Goal: Task Accomplishment & Management: Manage account settings

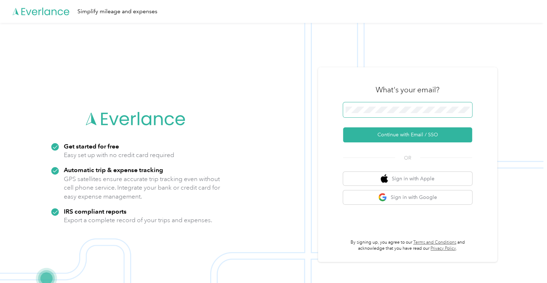
click at [343, 128] on button "Continue with Email / SSO" at bounding box center [407, 135] width 129 height 15
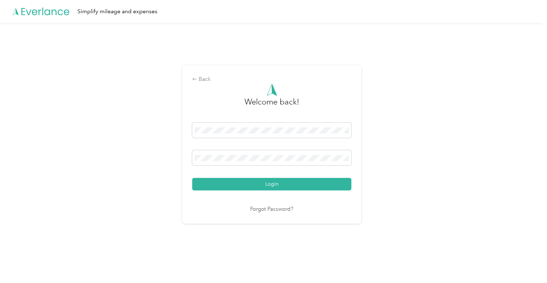
click at [271, 187] on button "Login" at bounding box center [271, 184] width 159 height 13
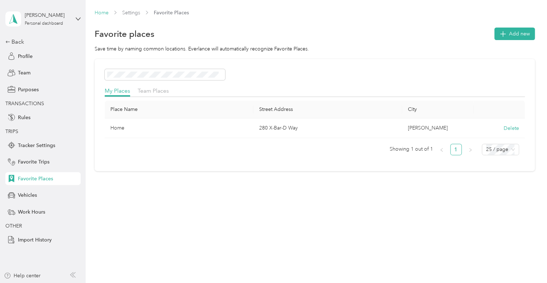
click at [101, 8] on div "Home Settings Favorite Places Favorite places Add new Save time by naming commo…" at bounding box center [315, 105] width 458 height 210
click at [101, 18] on div "Home Settings Favorite Places" at bounding box center [315, 16] width 440 height 14
click at [104, 14] on link "Home" at bounding box center [102, 13] width 14 height 6
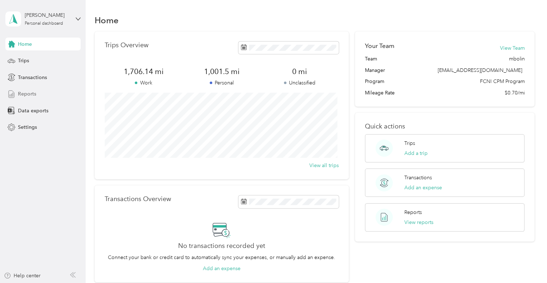
click at [30, 99] on div "Reports" at bounding box center [42, 94] width 75 height 13
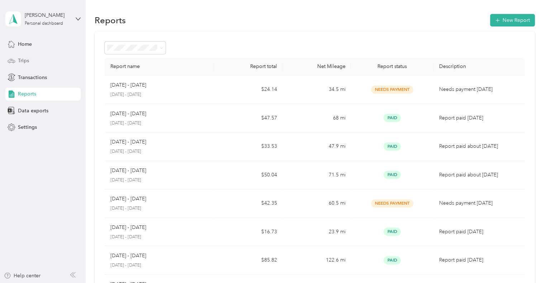
click at [40, 61] on div "Trips" at bounding box center [42, 60] width 75 height 13
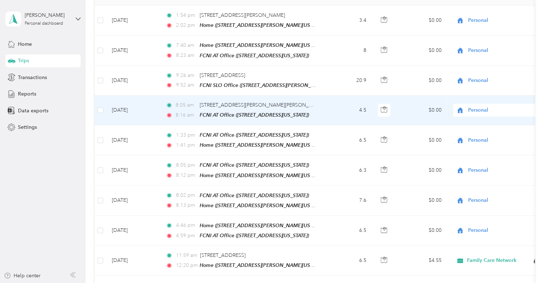
scroll to position [140, 0]
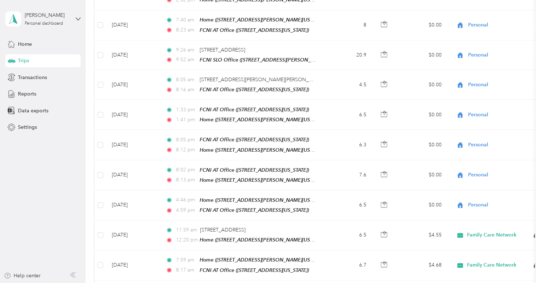
click at [323, 56] on td "9:26 am [STREET_ADDRESS] 9:52 am FCNI SLO Office ([STREET_ADDRESS][PERSON_NAME]…" at bounding box center [242, 55] width 165 height 30
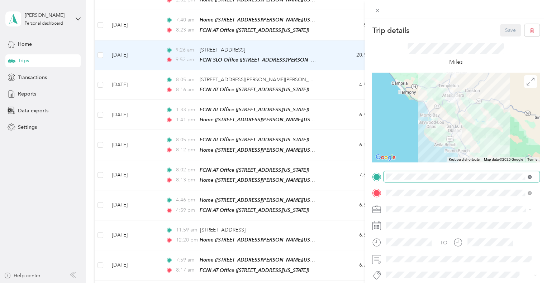
click at [527, 178] on icon at bounding box center [529, 177] width 4 height 4
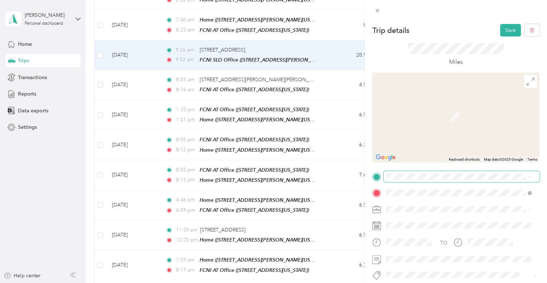
click at [529, 177] on icon at bounding box center [529, 177] width 3 height 3
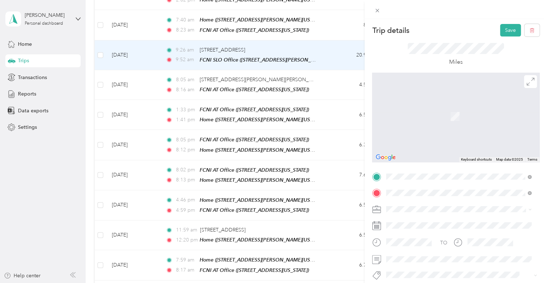
click at [460, 104] on div "TEAM FCNI AT Office [STREET_ADDRESS][US_STATE]" at bounding box center [435, 98] width 72 height 18
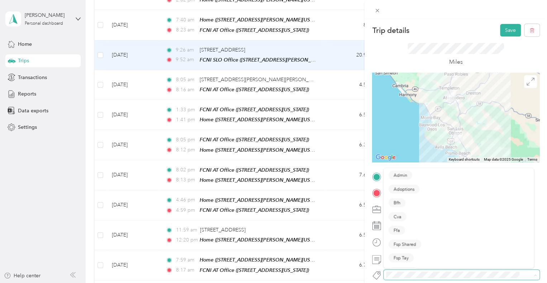
click at [390, 279] on span at bounding box center [461, 275] width 156 height 10
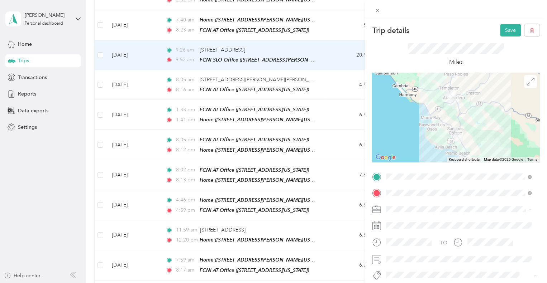
click at [398, 283] on div "Trip details Save This trip cannot be edited because it is either under review,…" at bounding box center [271, 283] width 543 height 0
click at [414, 223] on li "Family Care Network" at bounding box center [458, 218] width 150 height 13
click at [503, 29] on button "Save" at bounding box center [510, 30] width 21 height 13
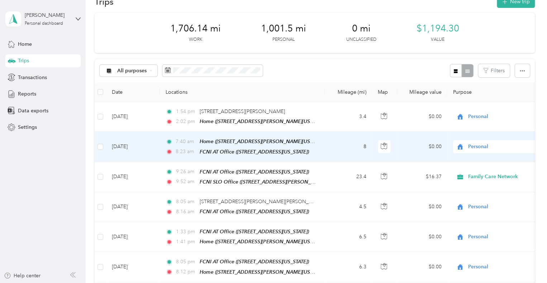
scroll to position [13, 0]
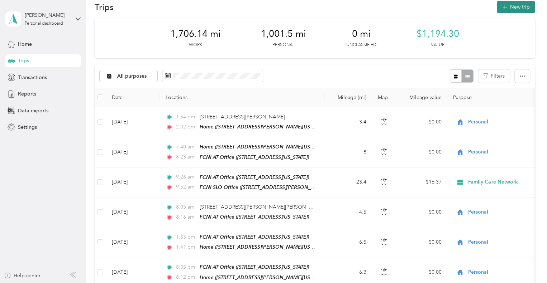
click at [516, 4] on button "New trip" at bounding box center [516, 7] width 38 height 13
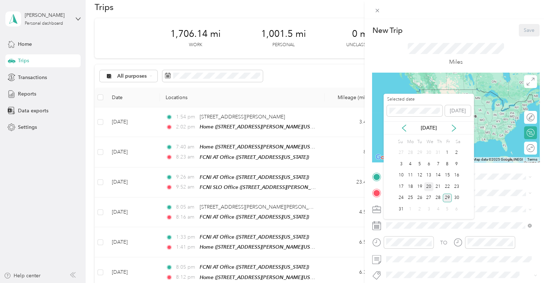
click at [422, 190] on div "19" at bounding box center [419, 186] width 9 height 9
click at [426, 185] on div "20" at bounding box center [428, 186] width 9 height 9
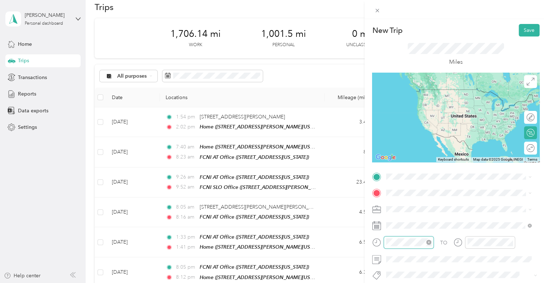
scroll to position [171, 0]
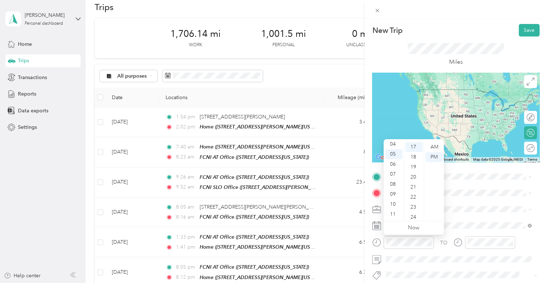
click at [390, 144] on div "04" at bounding box center [393, 144] width 17 height 10
click at [412, 188] on div "45" at bounding box center [413, 189] width 17 height 10
click at [396, 146] on div "04" at bounding box center [393, 144] width 17 height 10
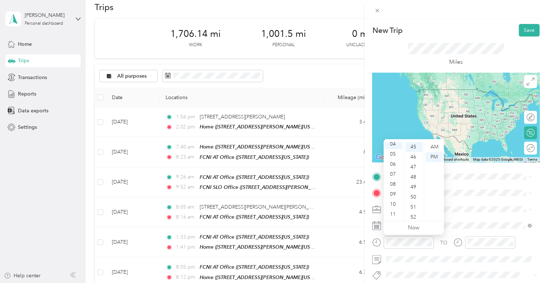
scroll to position [40, 0]
click at [463, 204] on span at bounding box center [461, 209] width 156 height 11
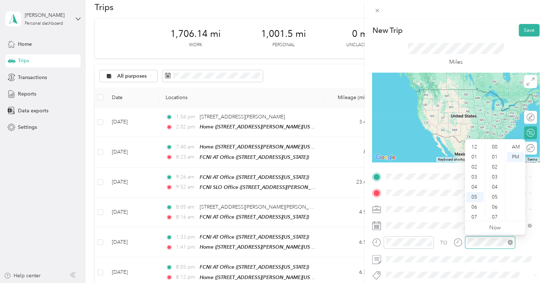
scroll to position [43, 0]
click at [473, 154] on div "05" at bounding box center [474, 154] width 17 height 10
click at [499, 161] on div "18" at bounding box center [495, 157] width 17 height 10
click at [494, 146] on div "00" at bounding box center [495, 147] width 17 height 10
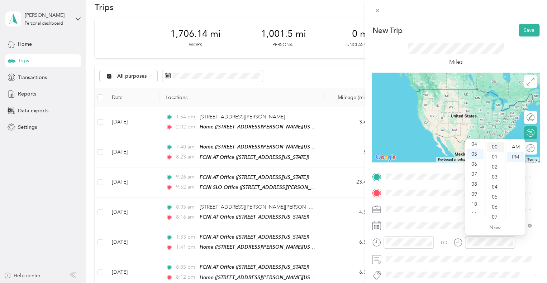
click at [495, 146] on div "00" at bounding box center [495, 147] width 17 height 10
click at [441, 202] on div "TO Add photo" at bounding box center [455, 257] width 167 height 173
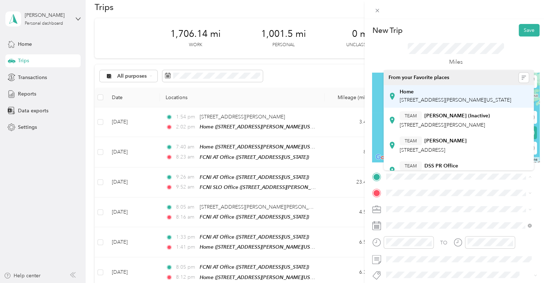
click at [431, 96] on div "Home [STREET_ADDRESS][PERSON_NAME][US_STATE]" at bounding box center [454, 96] width 111 height 15
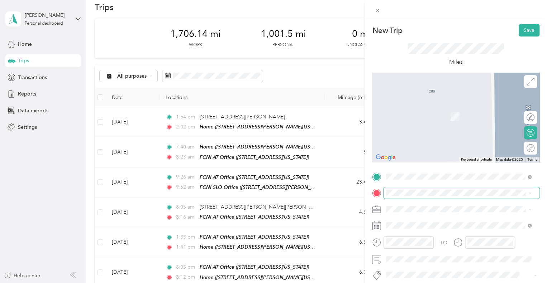
click at [398, 197] on span at bounding box center [461, 192] width 156 height 11
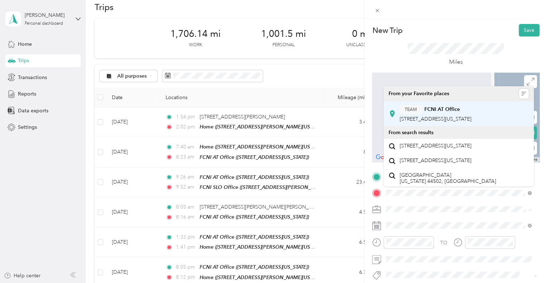
click at [413, 120] on span "[STREET_ADDRESS][US_STATE]" at bounding box center [435, 119] width 72 height 6
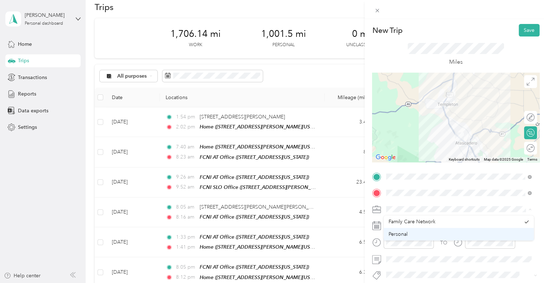
click at [418, 237] on div "Personal" at bounding box center [458, 235] width 140 height 8
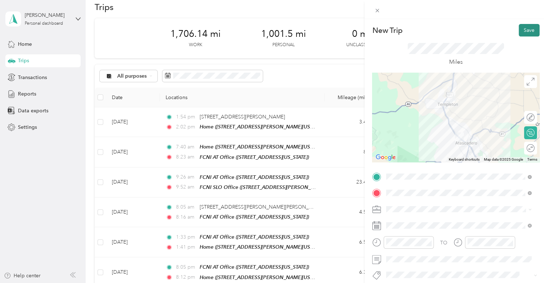
click at [521, 33] on button "Save" at bounding box center [528, 30] width 21 height 13
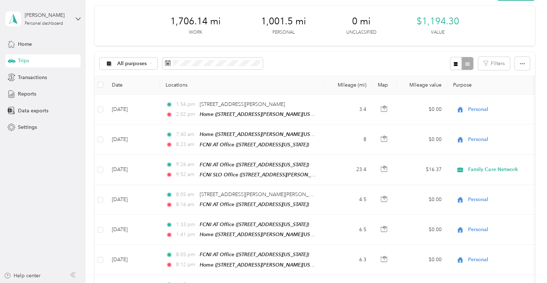
scroll to position [1, 0]
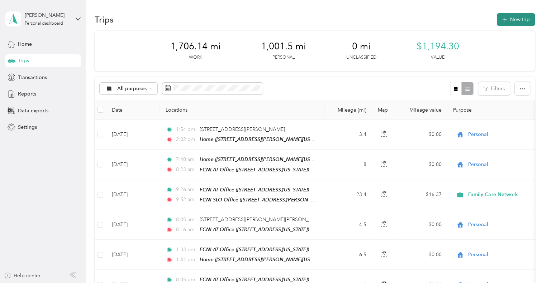
click at [522, 20] on button "New trip" at bounding box center [516, 19] width 38 height 13
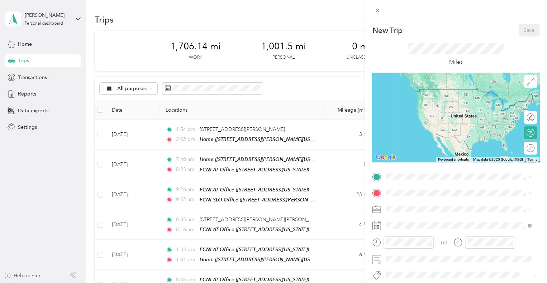
click at [406, 172] on span at bounding box center [461, 176] width 156 height 11
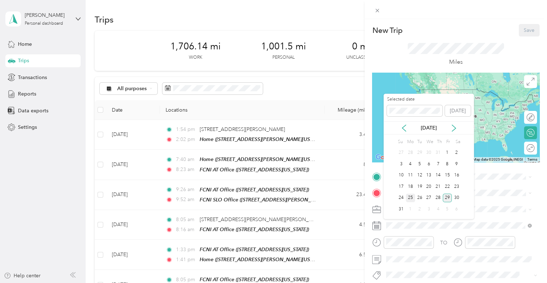
click at [406, 198] on div "25" at bounding box center [410, 198] width 9 height 9
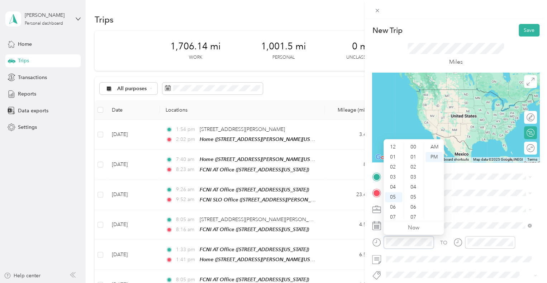
scroll to position [43, 0]
click at [396, 161] on div "06" at bounding box center [393, 164] width 17 height 10
click at [391, 187] on div "08" at bounding box center [393, 186] width 17 height 10
click at [391, 184] on div "08" at bounding box center [393, 184] width 17 height 10
click at [393, 184] on div "08" at bounding box center [393, 184] width 17 height 10
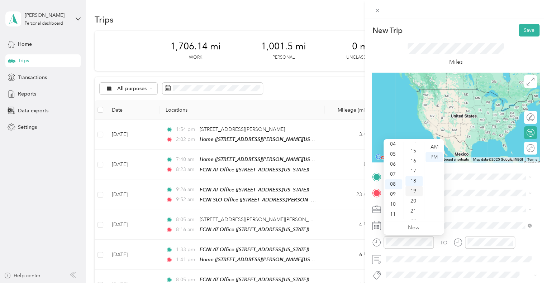
scroll to position [138, 0]
click at [407, 160] on div "15" at bounding box center [413, 159] width 17 height 10
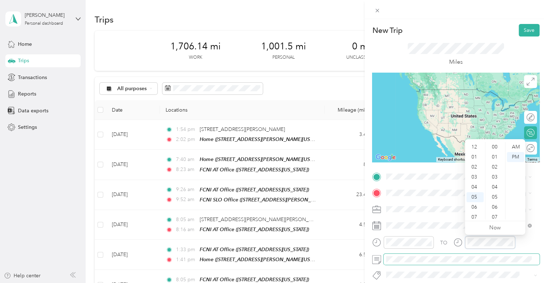
scroll to position [43, 0]
click at [473, 184] on div "08" at bounding box center [474, 184] width 17 height 10
click at [493, 205] on div "30" at bounding box center [495, 208] width 17 height 10
click at [471, 266] on div "TO Add photo" at bounding box center [455, 257] width 167 height 173
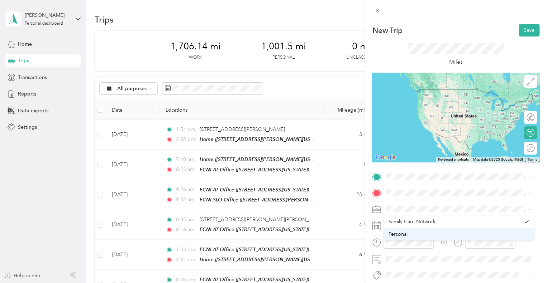
click at [420, 235] on div "Personal" at bounding box center [458, 235] width 140 height 8
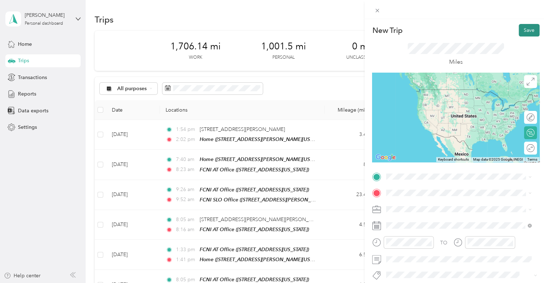
click at [518, 31] on button "Save" at bounding box center [528, 30] width 21 height 13
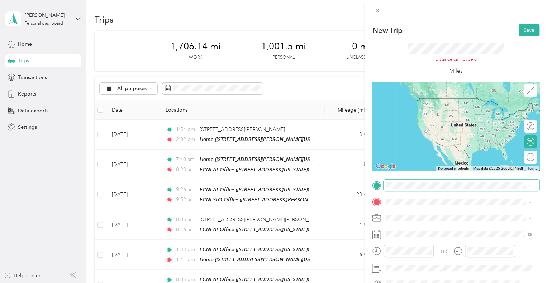
click at [413, 181] on span at bounding box center [461, 185] width 156 height 11
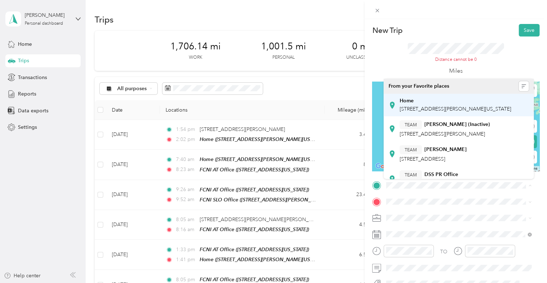
click at [430, 116] on li "Home [STREET_ADDRESS][PERSON_NAME][US_STATE]" at bounding box center [458, 105] width 150 height 23
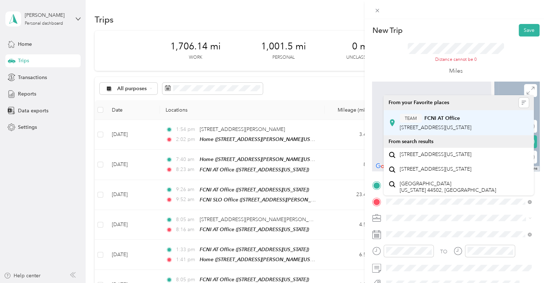
click at [439, 121] on strong "FCNI AT Office" at bounding box center [441, 118] width 35 height 6
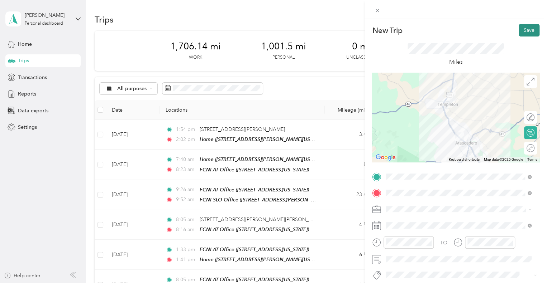
click at [524, 28] on button "Save" at bounding box center [528, 30] width 21 height 13
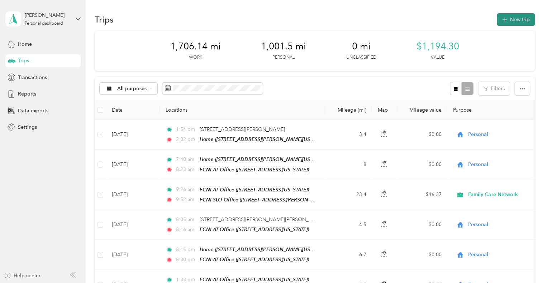
click at [513, 21] on button "New trip" at bounding box center [516, 19] width 38 height 13
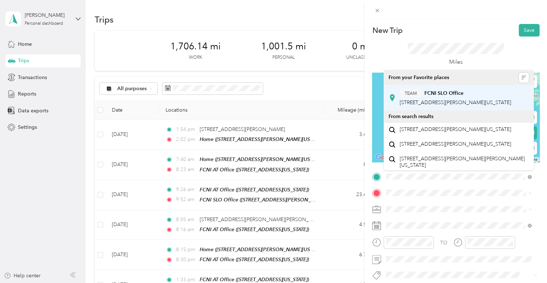
click at [458, 100] on span "[STREET_ADDRESS][PERSON_NAME][US_STATE]" at bounding box center [454, 103] width 111 height 6
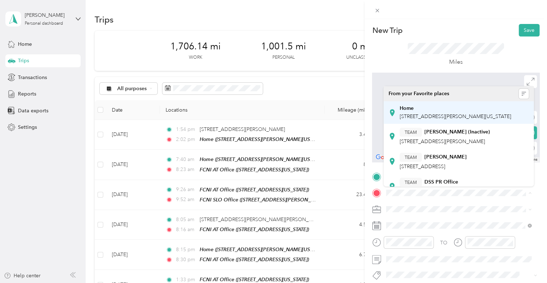
click at [434, 112] on div "Home [STREET_ADDRESS][PERSON_NAME][US_STATE]" at bounding box center [454, 112] width 111 height 15
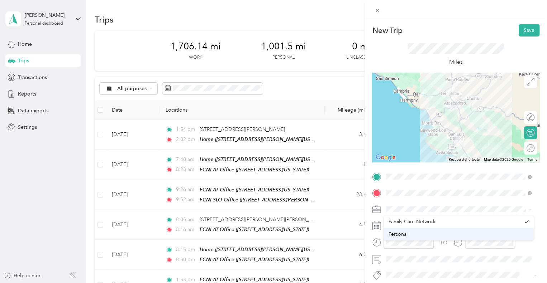
click at [410, 230] on li "Personal" at bounding box center [458, 234] width 150 height 13
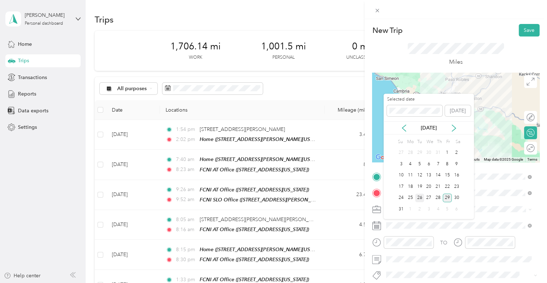
click at [416, 197] on div "26" at bounding box center [419, 198] width 9 height 9
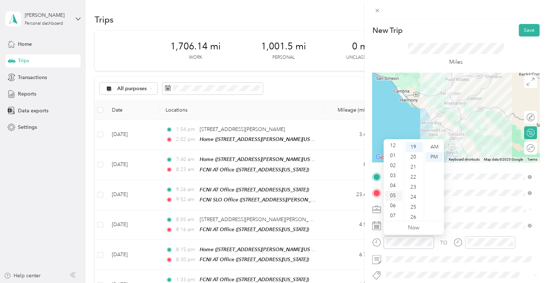
scroll to position [0, 0]
click at [390, 159] on div "01" at bounding box center [393, 157] width 17 height 10
click at [409, 215] on div "30" at bounding box center [413, 214] width 17 height 10
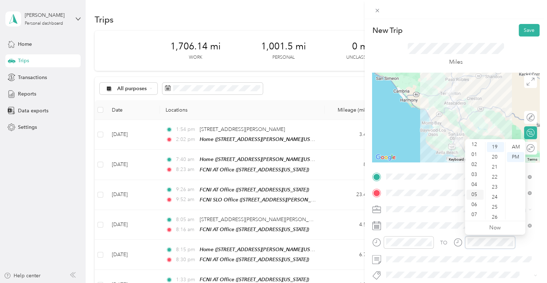
scroll to position [0, 0]
click at [472, 166] on div "02" at bounding box center [474, 167] width 17 height 10
click at [493, 150] on div "00" at bounding box center [495, 147] width 17 height 10
click at [436, 214] on span at bounding box center [461, 209] width 156 height 11
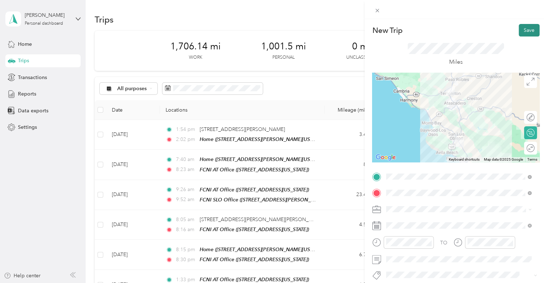
click at [522, 34] on button "Save" at bounding box center [528, 30] width 21 height 13
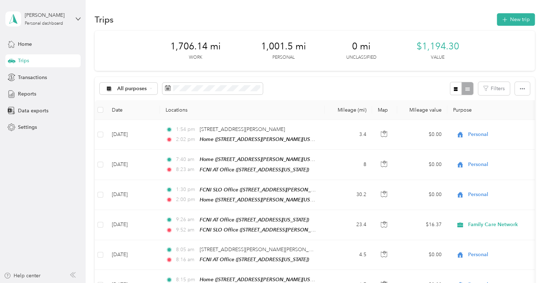
click at [341, 134] on td "3.4" at bounding box center [348, 135] width 47 height 30
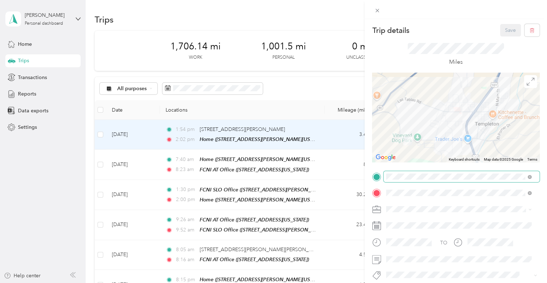
click at [530, 176] on icon at bounding box center [529, 177] width 4 height 4
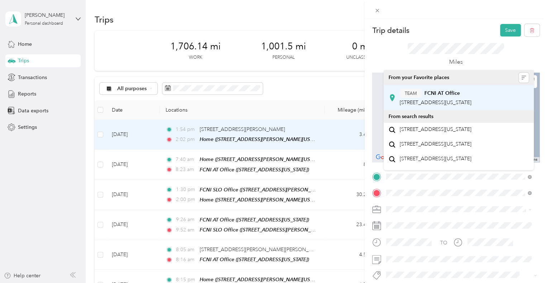
click at [449, 106] on div "TEAM FCNI AT Office [STREET_ADDRESS][US_STATE]" at bounding box center [435, 98] width 72 height 18
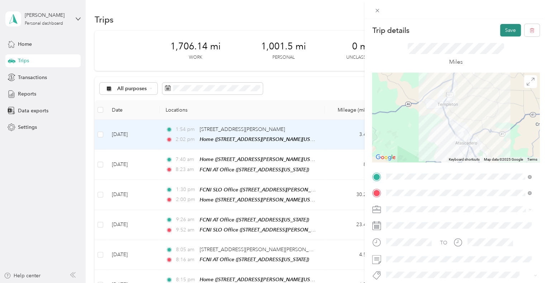
click at [505, 26] on button "Save" at bounding box center [510, 30] width 21 height 13
click at [505, 29] on button "Save" at bounding box center [510, 30] width 21 height 13
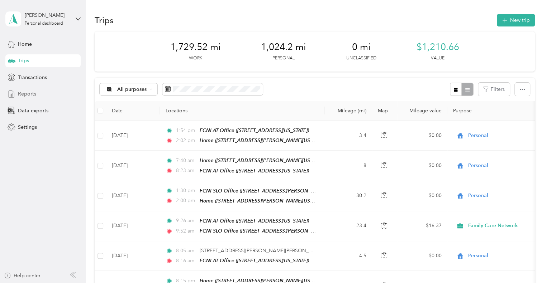
click at [38, 100] on div "Reports" at bounding box center [42, 94] width 75 height 13
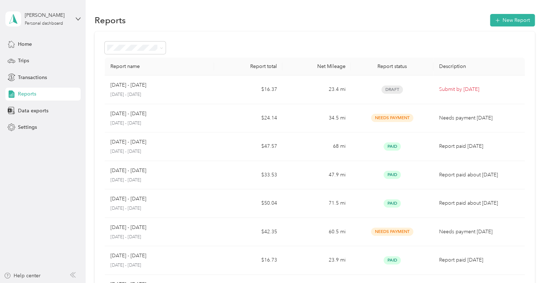
click at [367, 97] on td "Draft" at bounding box center [392, 90] width 82 height 29
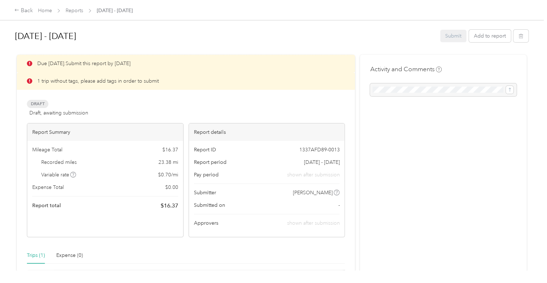
click at [139, 81] on p "1 trip without tags, please add tags in order to submit" at bounding box center [97, 81] width 121 height 8
click at [17, 13] on icon at bounding box center [16, 10] width 5 height 5
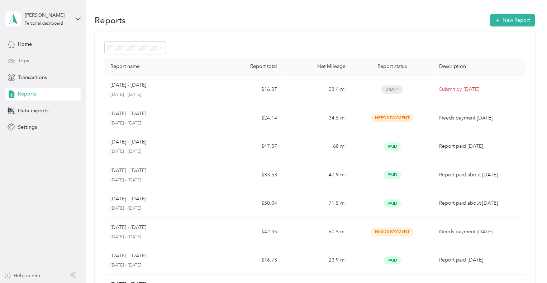
click at [36, 59] on div "Trips" at bounding box center [42, 60] width 75 height 13
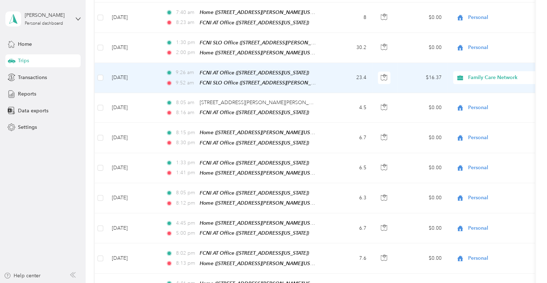
scroll to position [149, 0]
click at [331, 74] on td "23.4" at bounding box center [348, 78] width 47 height 30
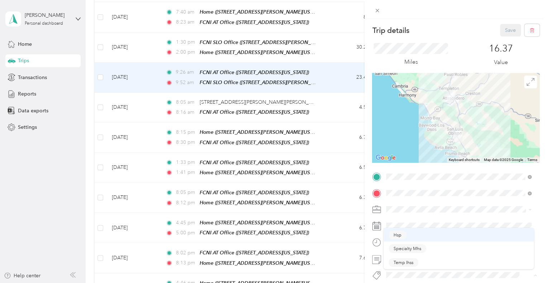
click at [399, 236] on span "Hsp" at bounding box center [397, 235] width 8 height 6
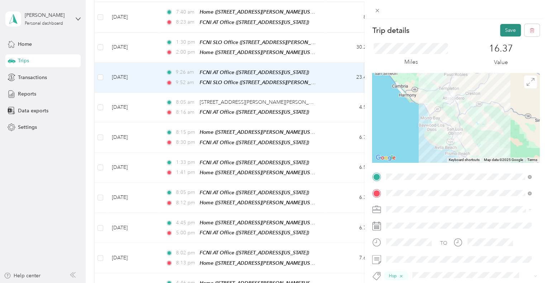
click at [500, 32] on button "Save" at bounding box center [510, 30] width 21 height 13
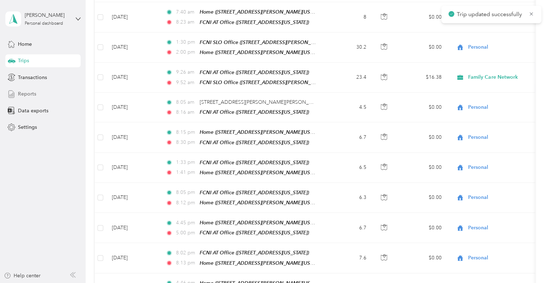
click at [36, 94] on div "Reports" at bounding box center [42, 94] width 75 height 13
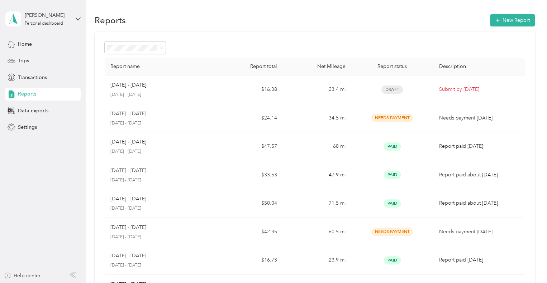
click at [246, 91] on td "$16.38" at bounding box center [248, 90] width 68 height 29
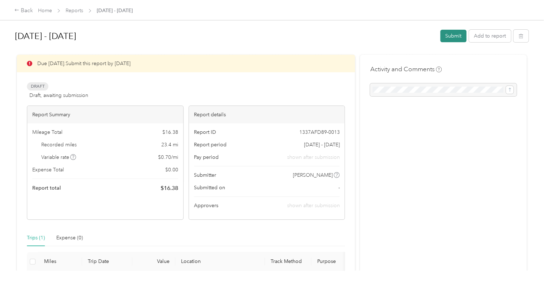
click at [446, 34] on button "Submit" at bounding box center [453, 36] width 26 height 13
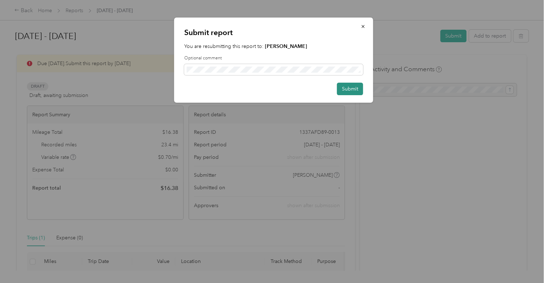
click at [344, 87] on button "Submit" at bounding box center [350, 89] width 26 height 13
click at [345, 91] on button "Submit" at bounding box center [350, 89] width 26 height 13
